Goal: Transaction & Acquisition: Purchase product/service

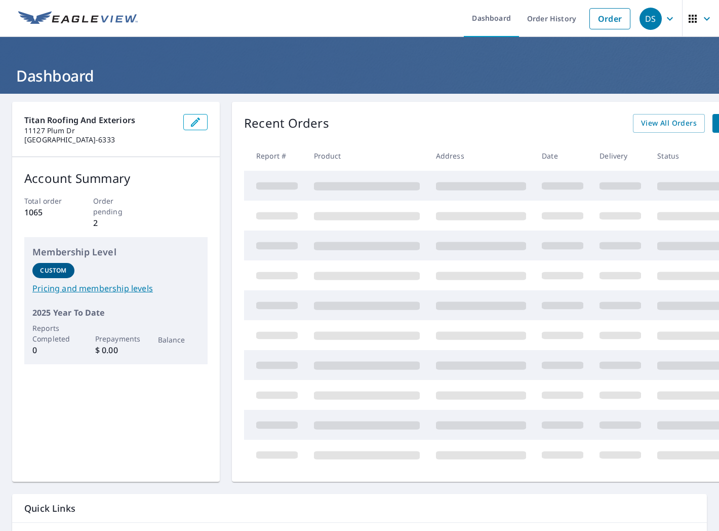
click at [595, 20] on link "Order" at bounding box center [609, 18] width 41 height 21
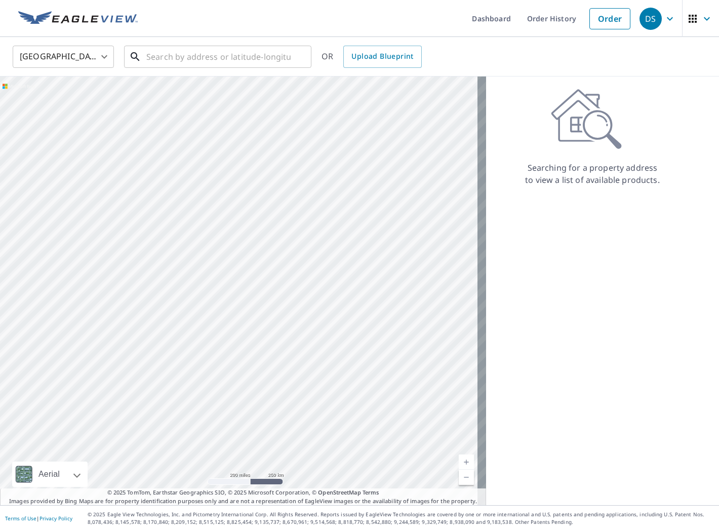
click at [188, 53] on input "text" at bounding box center [218, 57] width 144 height 28
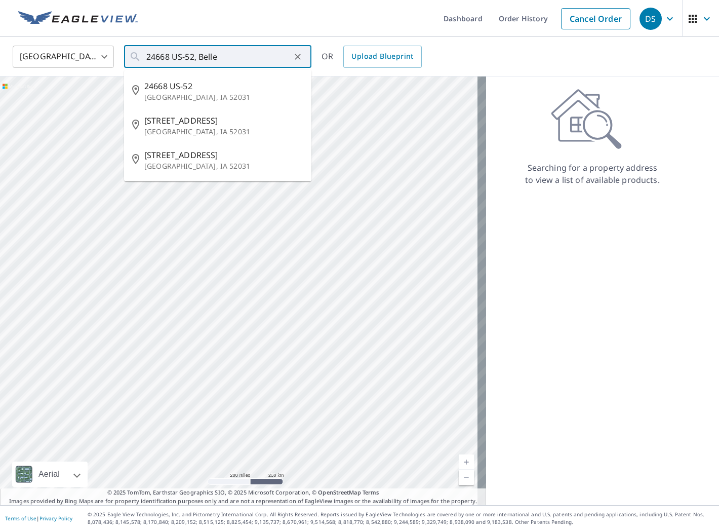
type input "24668 US-[GEOGRAPHIC_DATA]"
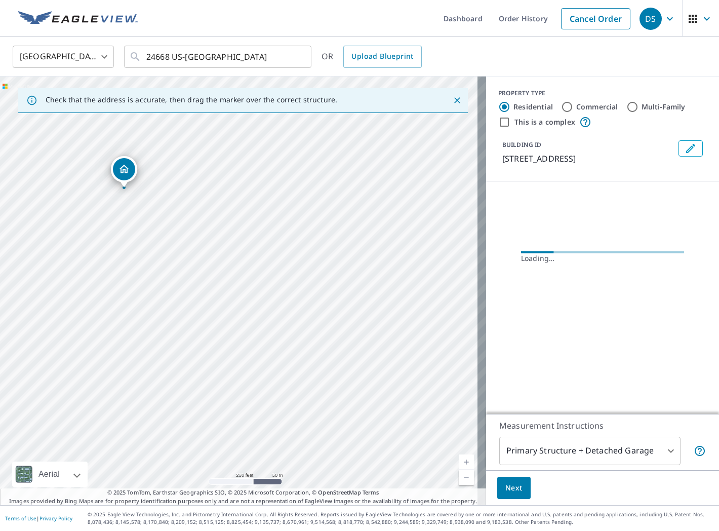
drag, startPoint x: 339, startPoint y: 305, endPoint x: 224, endPoint y: 203, distance: 153.5
click at [224, 203] on div "[STREET_ADDRESS]" at bounding box center [243, 290] width 486 height 428
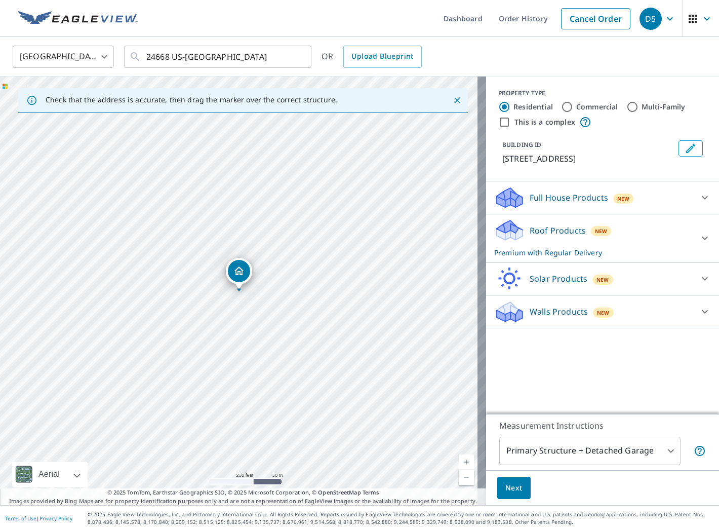
click at [123, 170] on div "[STREET_ADDRESS]" at bounding box center [243, 290] width 486 height 428
drag, startPoint x: 235, startPoint y: 267, endPoint x: 325, endPoint y: 416, distance: 173.7
click at [565, 195] on p "Full House Products" at bounding box center [569, 197] width 78 height 12
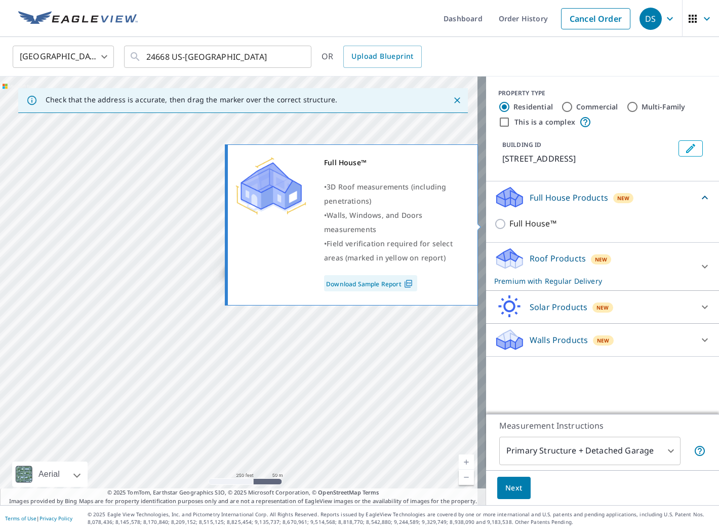
click at [509, 220] on p "Full House™" at bounding box center [532, 223] width 47 height 13
click at [504, 220] on input "Full House™" at bounding box center [501, 224] width 15 height 12
checkbox input "true"
checkbox input "false"
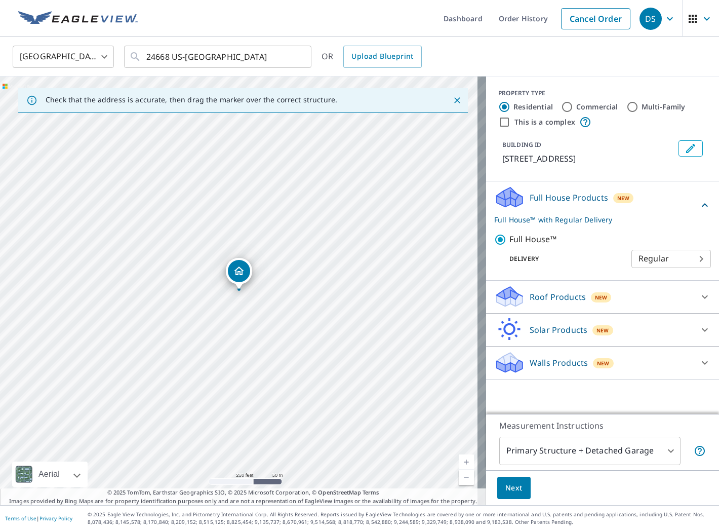
click at [569, 447] on body "DS DS Dashboard Order History Cancel Order DS [GEOGRAPHIC_DATA] [GEOGRAPHIC_DAT…" at bounding box center [359, 265] width 719 height 531
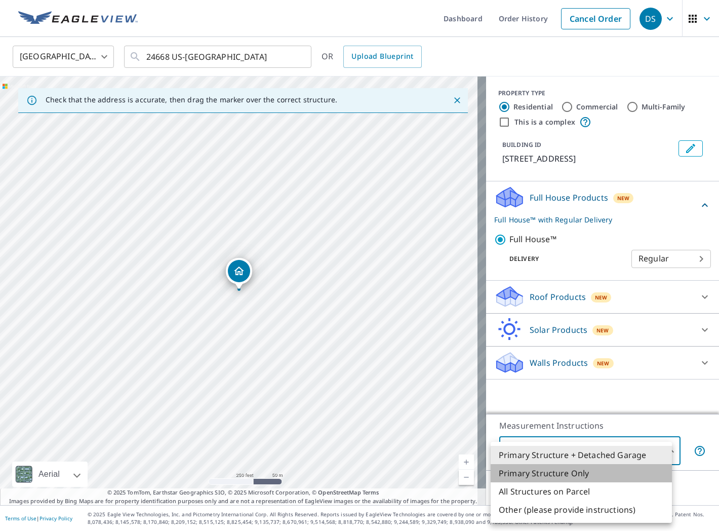
click at [561, 474] on li "Primary Structure Only" at bounding box center [581, 473] width 181 height 18
type input "2"
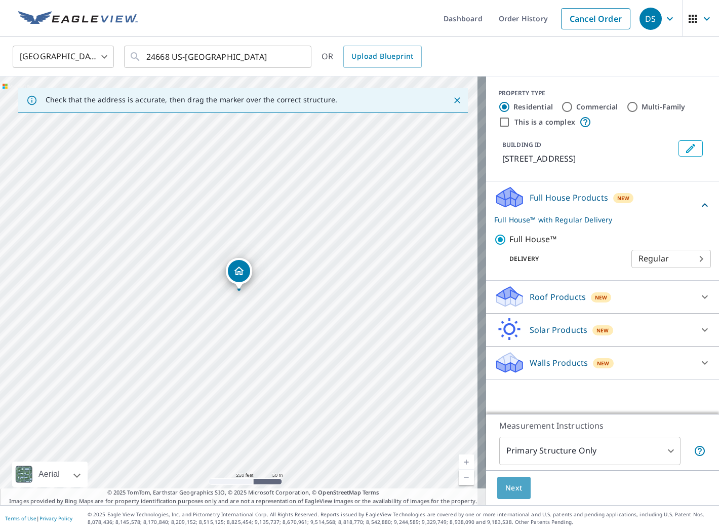
click at [505, 492] on span "Next" at bounding box center [513, 487] width 17 height 13
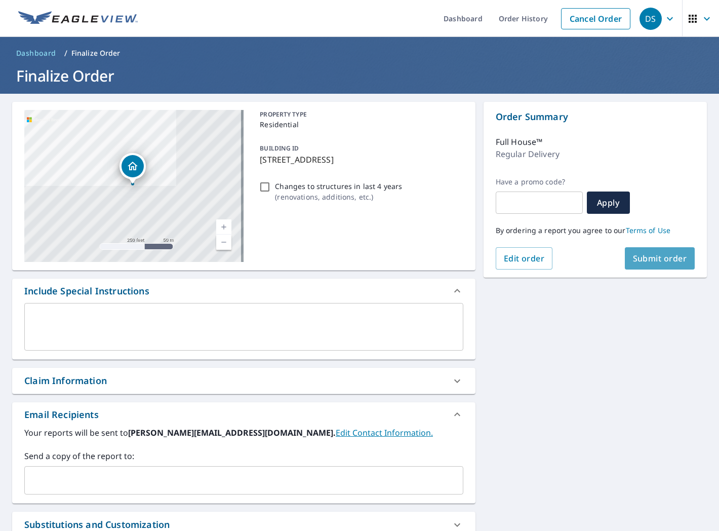
click at [654, 259] on span "Submit order" at bounding box center [660, 258] width 54 height 11
checkbox input "true"
